Goal: Check status: Check status

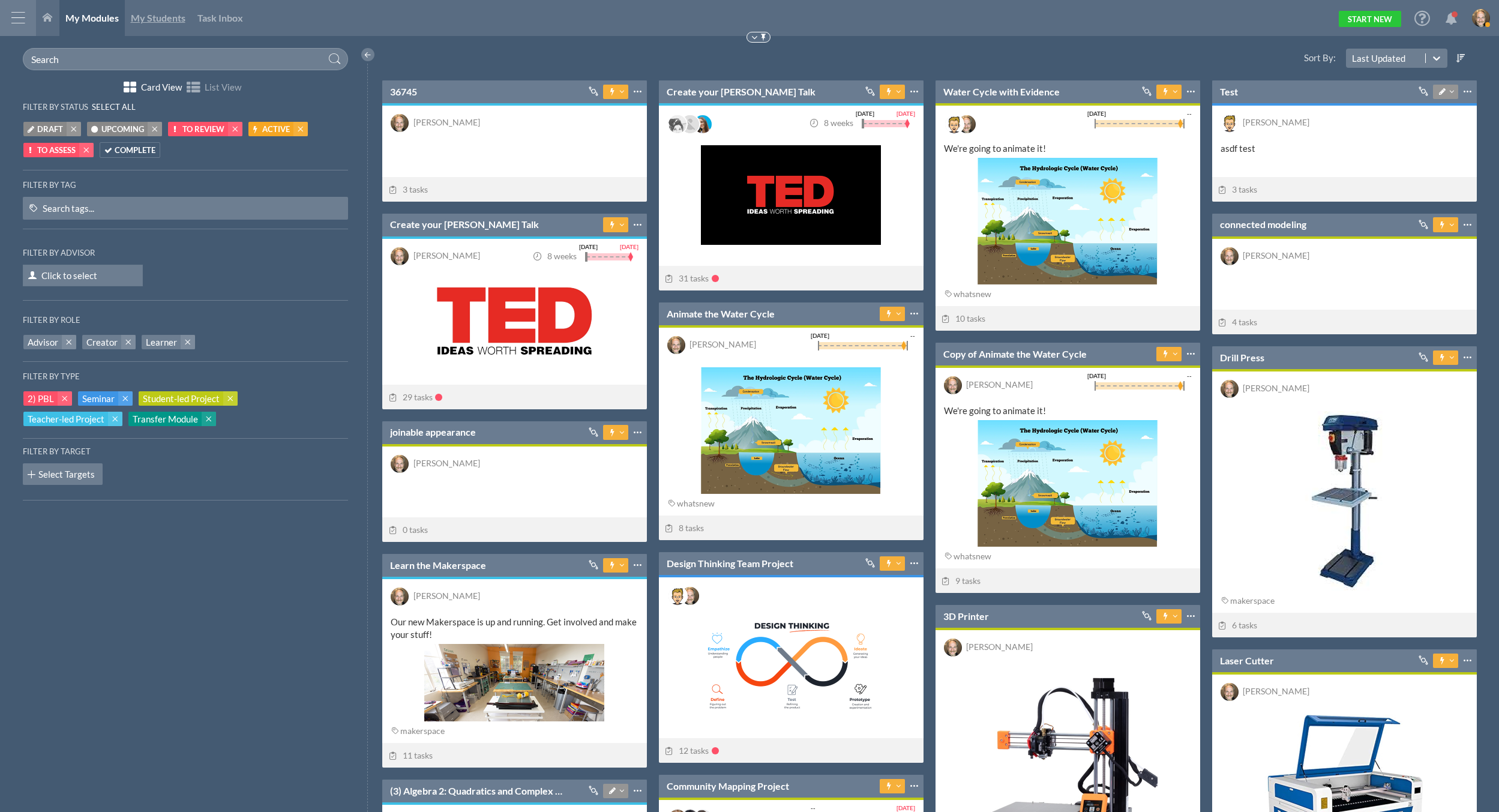
click at [160, 13] on span "My Students" at bounding box center [158, 17] width 54 height 12
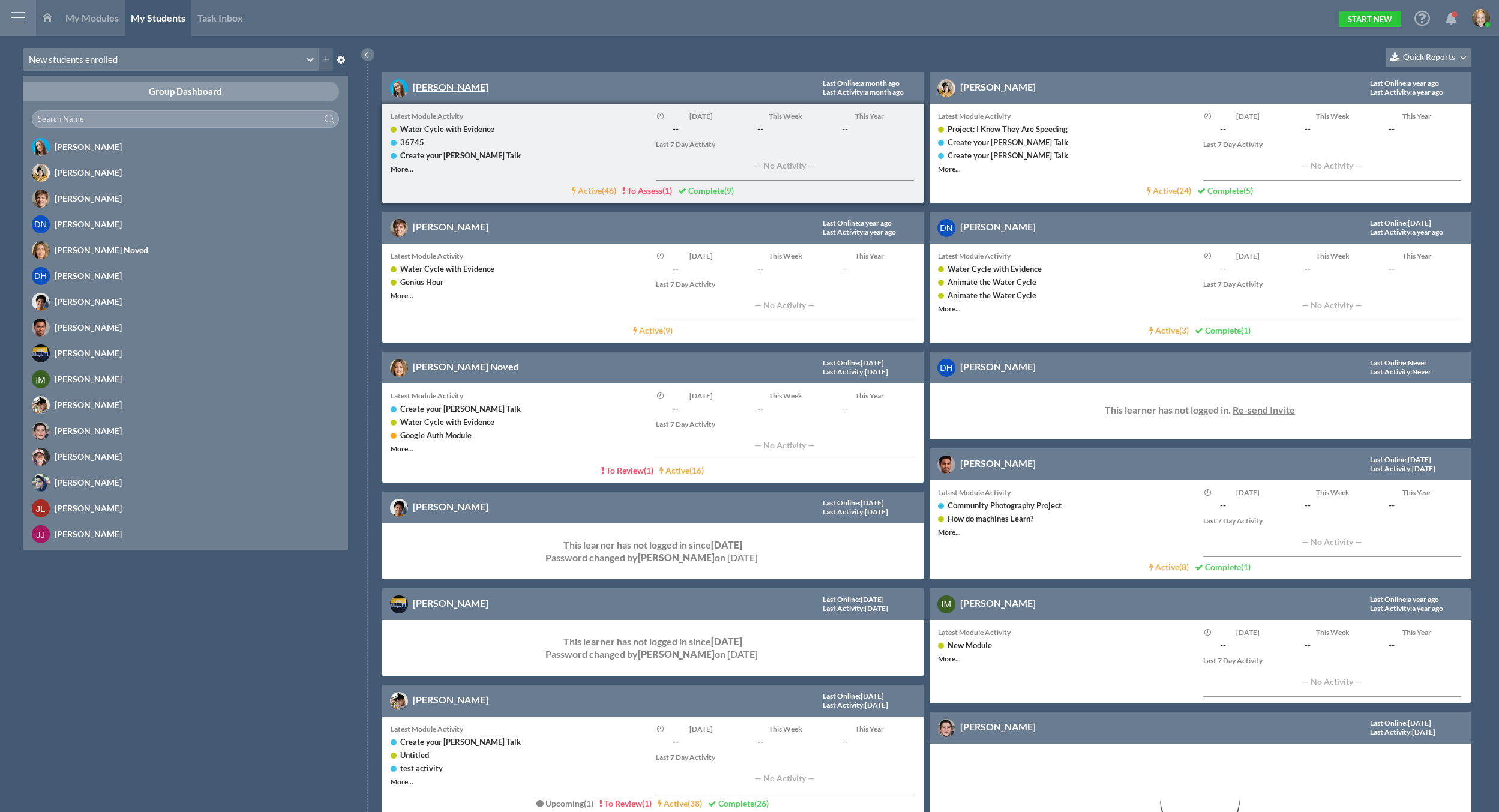
click at [440, 85] on link "[PERSON_NAME]" at bounding box center [450, 86] width 75 height 12
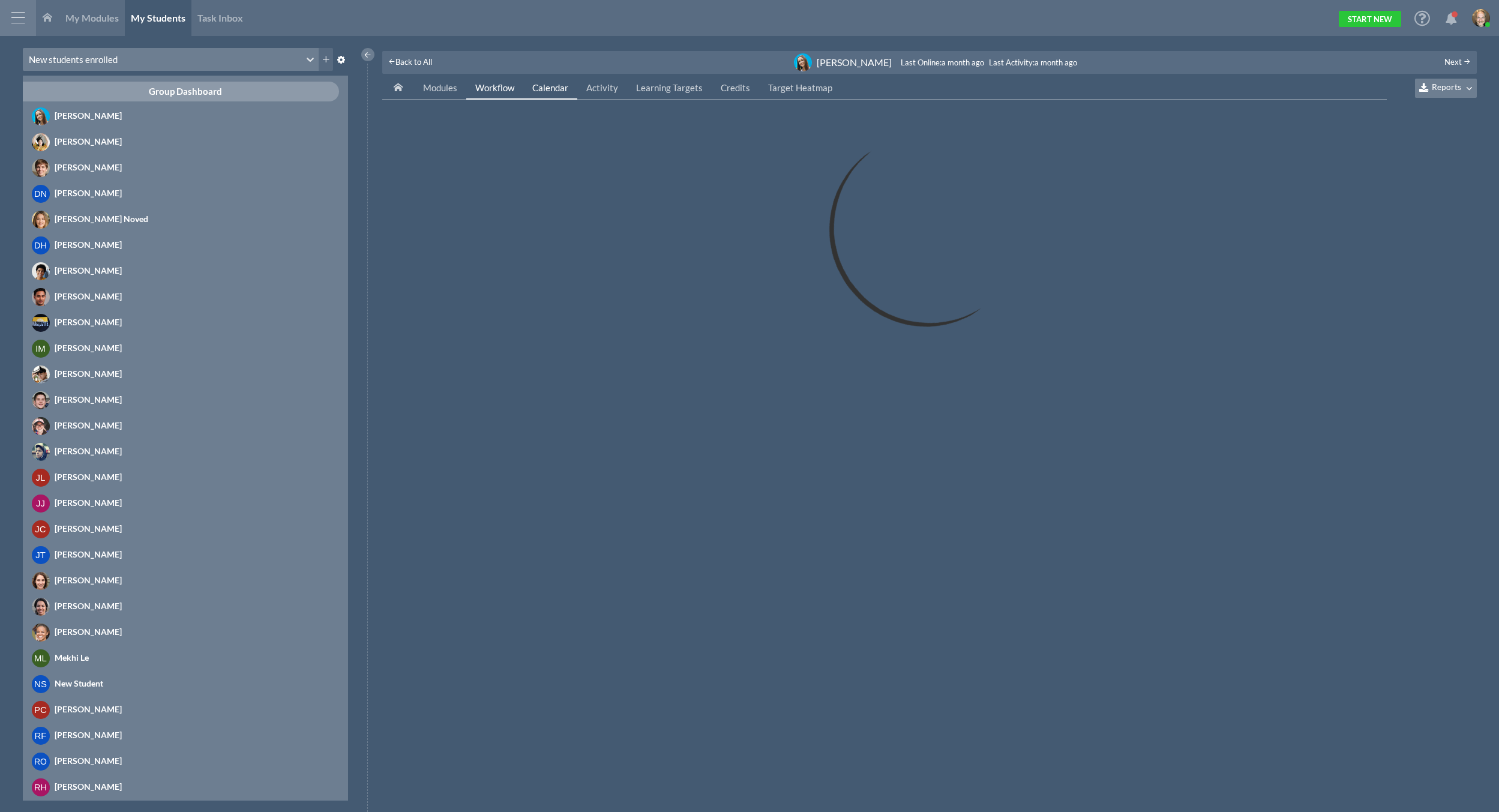
click at [492, 88] on span "Workflow" at bounding box center [495, 88] width 39 height 11
